Goal: Check status

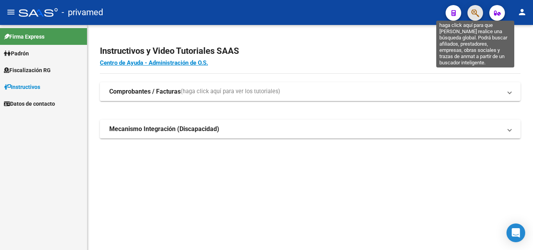
click at [471, 14] on icon "button" at bounding box center [475, 13] width 8 height 9
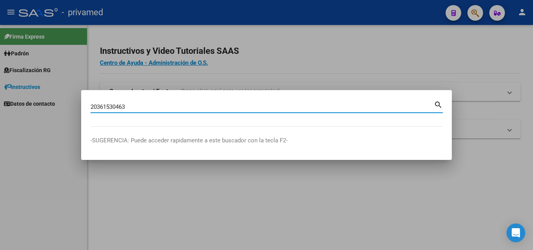
type input "20361530463"
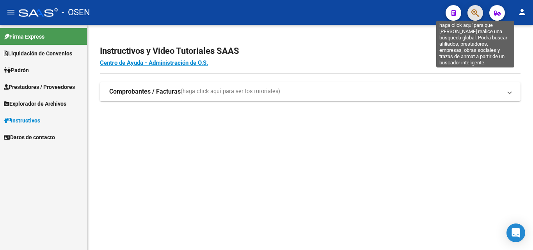
click at [478, 16] on icon "button" at bounding box center [475, 13] width 8 height 9
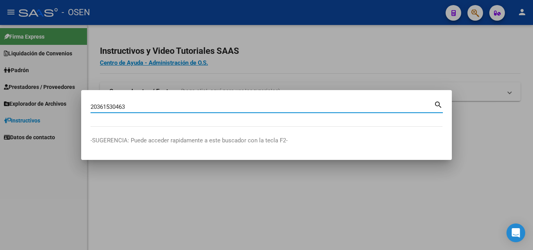
type input "20361530463"
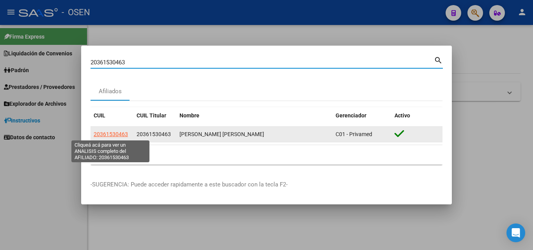
click at [114, 132] on span "20361530463" at bounding box center [111, 134] width 34 height 6
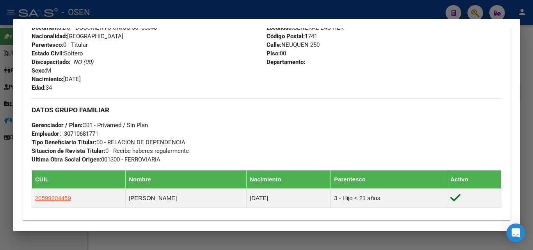
scroll to position [404, 0]
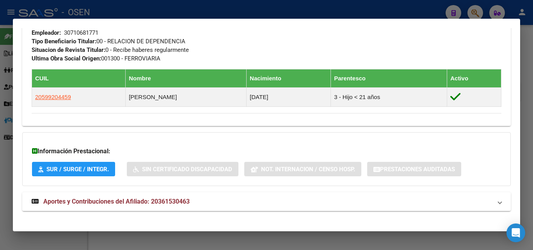
drag, startPoint x: 165, startPoint y: 202, endPoint x: 188, endPoint y: 174, distance: 35.8
click at [168, 202] on span "Aportes y Contribuciones del Afiliado: 20361530463" at bounding box center [116, 201] width 146 height 7
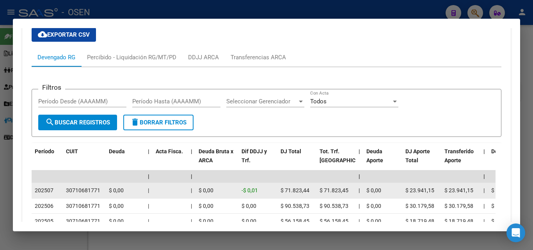
scroll to position [717, 0]
